Goal: Information Seeking & Learning: Find specific fact

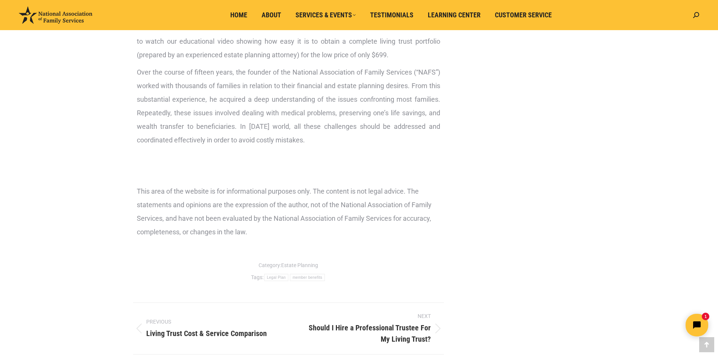
scroll to position [1814, 0]
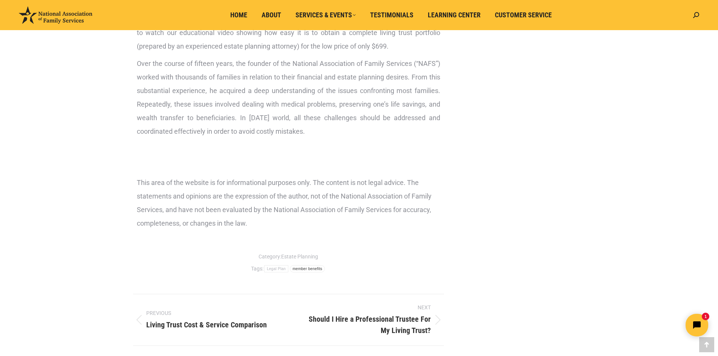
click at [310, 268] on link "member benefits" at bounding box center [307, 268] width 35 height 7
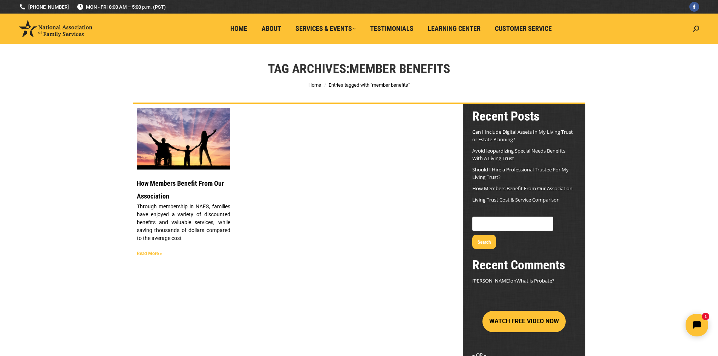
click at [149, 254] on link "Read More »" at bounding box center [149, 253] width 25 height 5
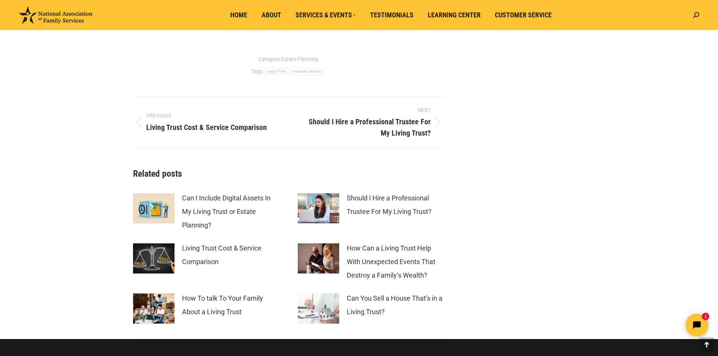
scroll to position [2002, 0]
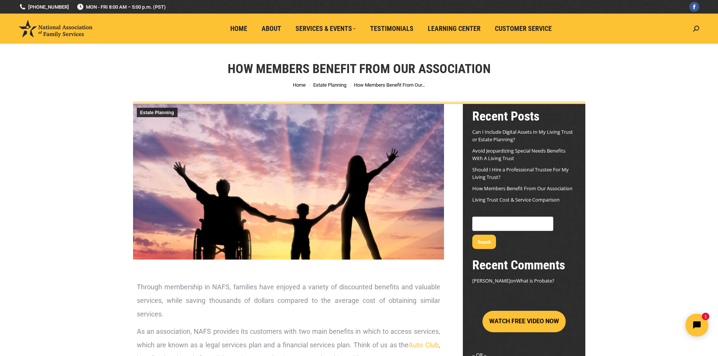
click at [531, 223] on input "Search" at bounding box center [512, 224] width 81 height 14
type input "how to cancel membership"
drag, startPoint x: 458, startPoint y: 221, endPoint x: 535, endPoint y: 237, distance: 78.4
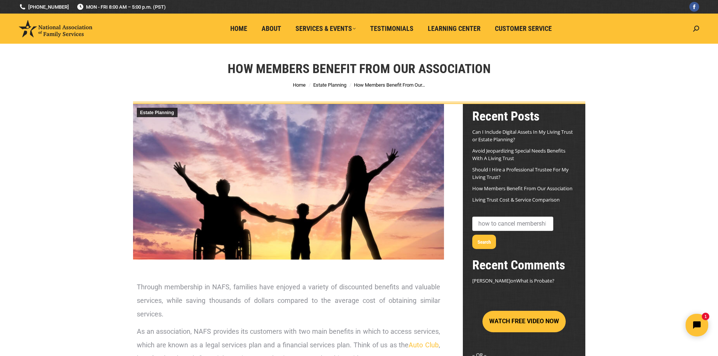
click at [535, 237] on section "Search how to cancel membership Search" at bounding box center [524, 232] width 122 height 42
click at [496, 235] on button "Search" at bounding box center [484, 242] width 24 height 14
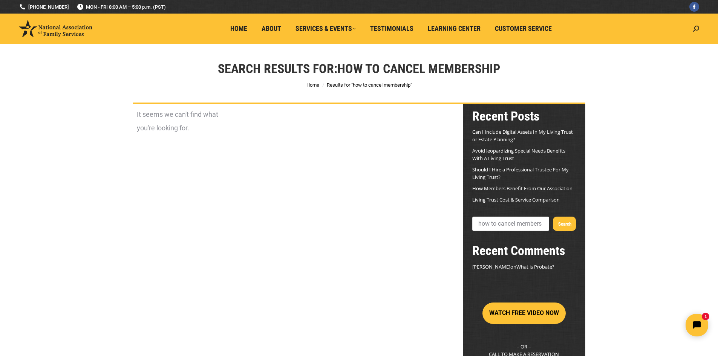
click at [529, 189] on link "How Members Benefit From Our Association" at bounding box center [522, 188] width 100 height 7
